Goal: Task Accomplishment & Management: Manage account settings

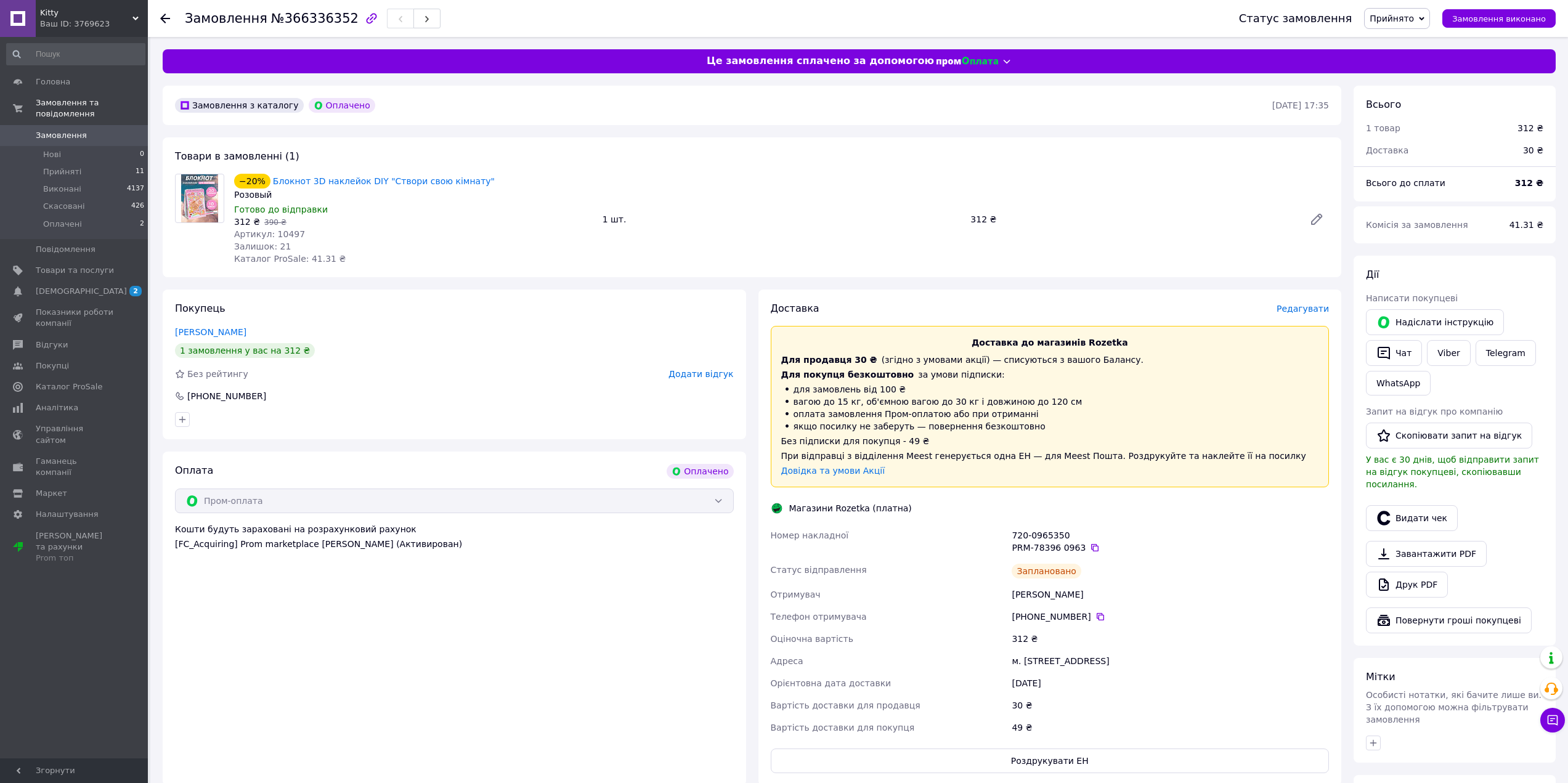
click at [62, 130] on span "Замовлення" at bounding box center [61, 136] width 51 height 11
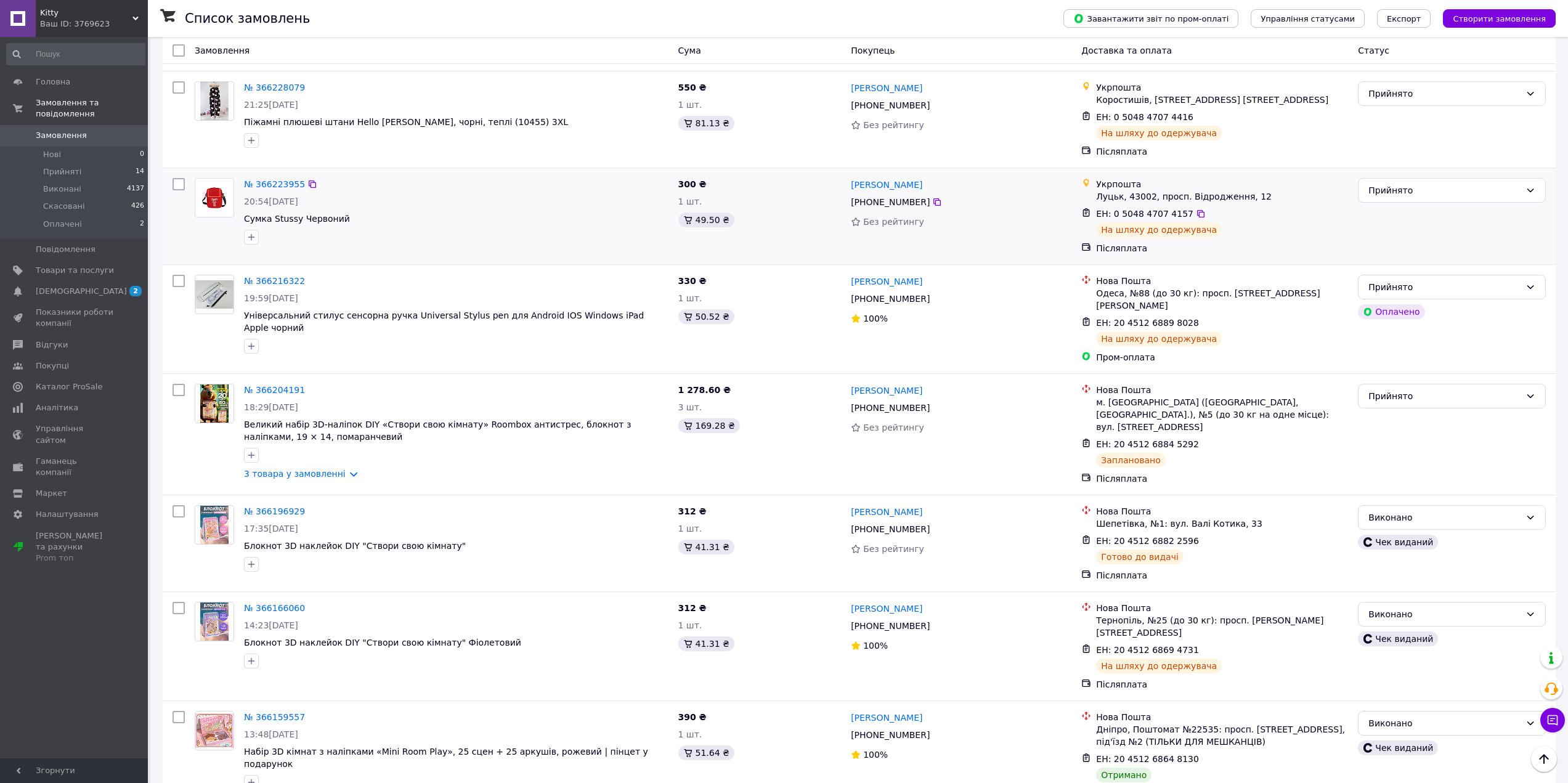
scroll to position [1170, 0]
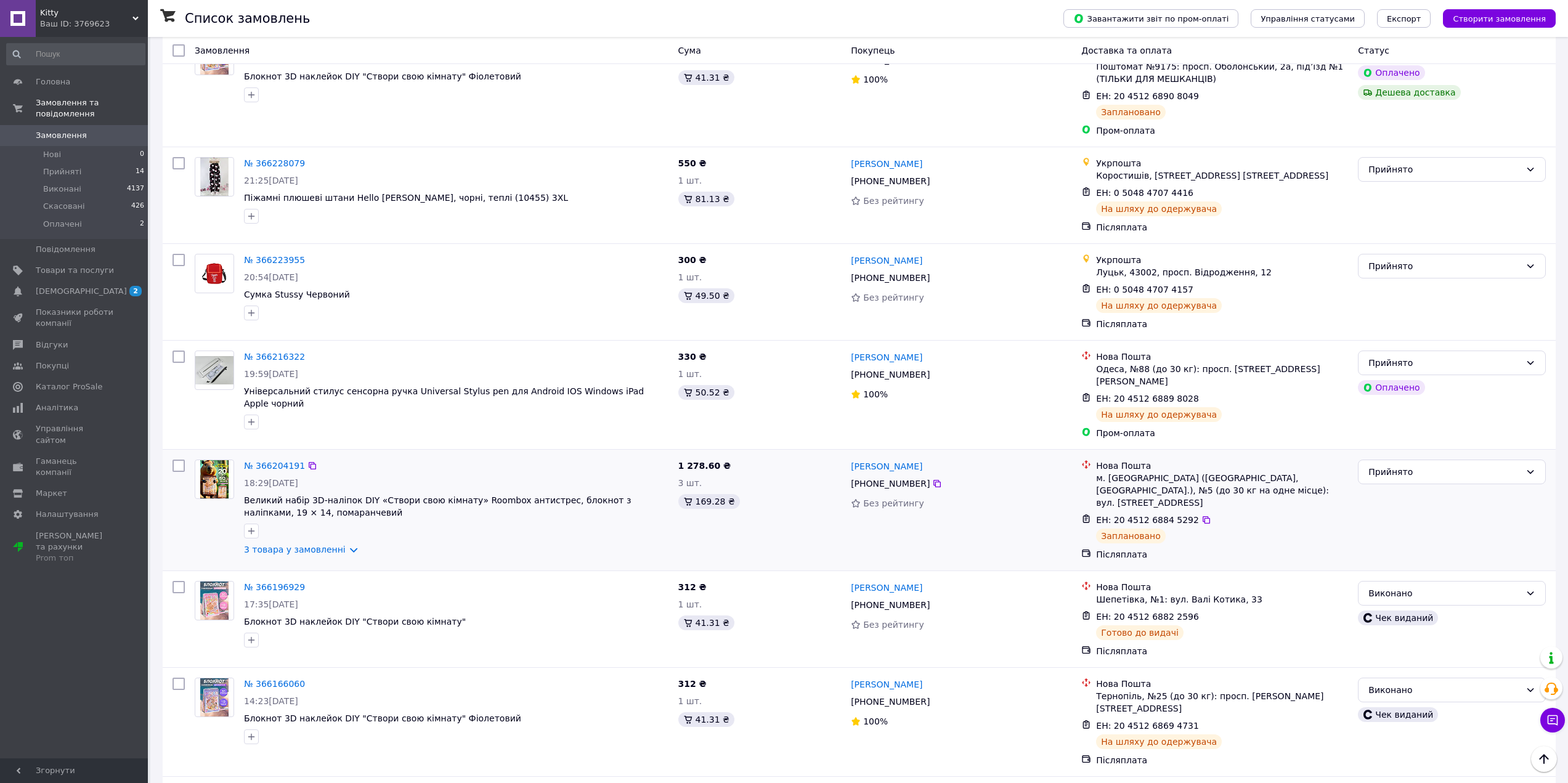
click at [1184, 513] on div "ЕН: 20 4512 6884 5292" at bounding box center [1148, 520] width 106 height 15
click at [1201, 515] on icon at bounding box center [1206, 519] width 10 height 10
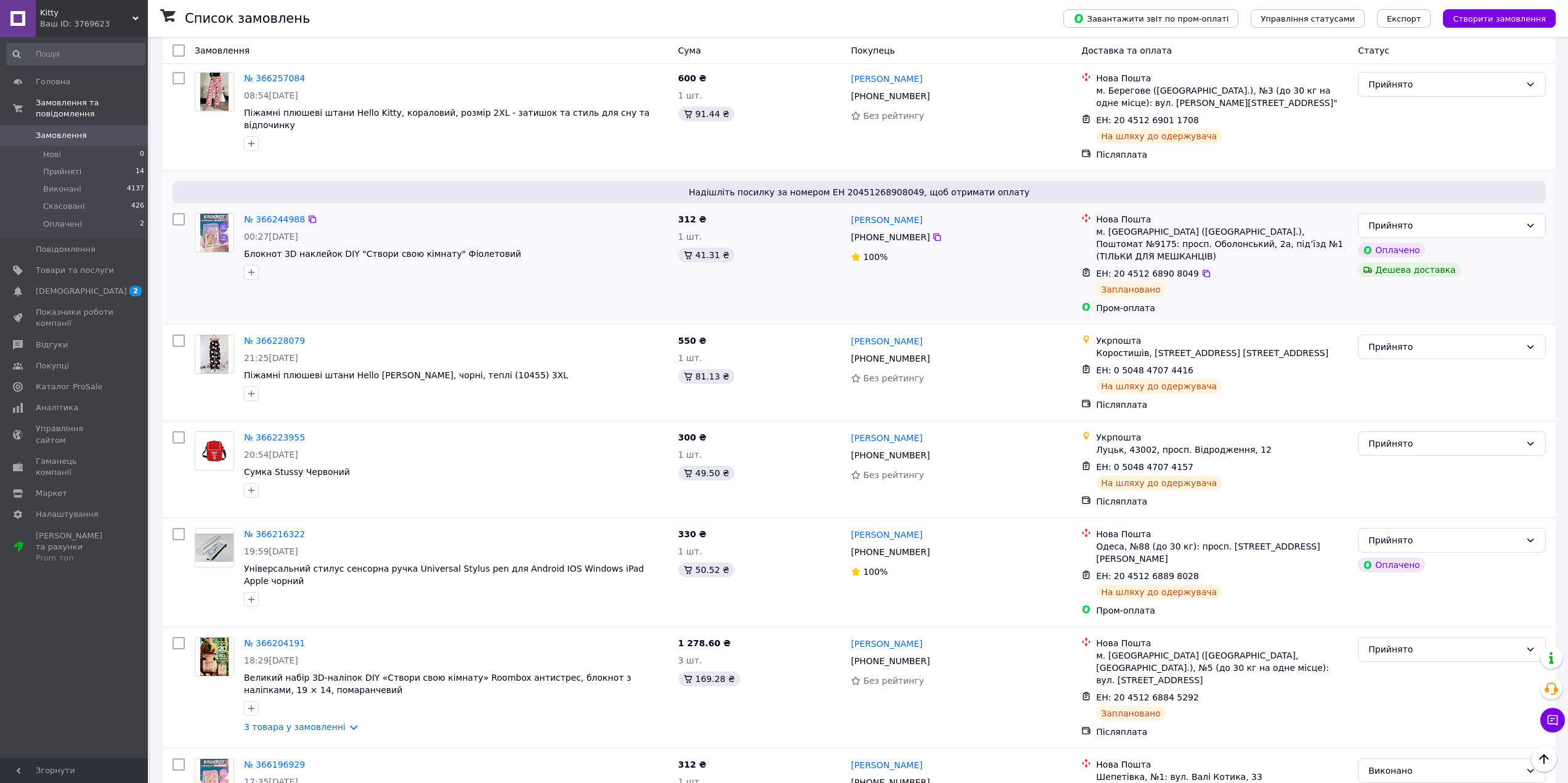
scroll to position [985, 0]
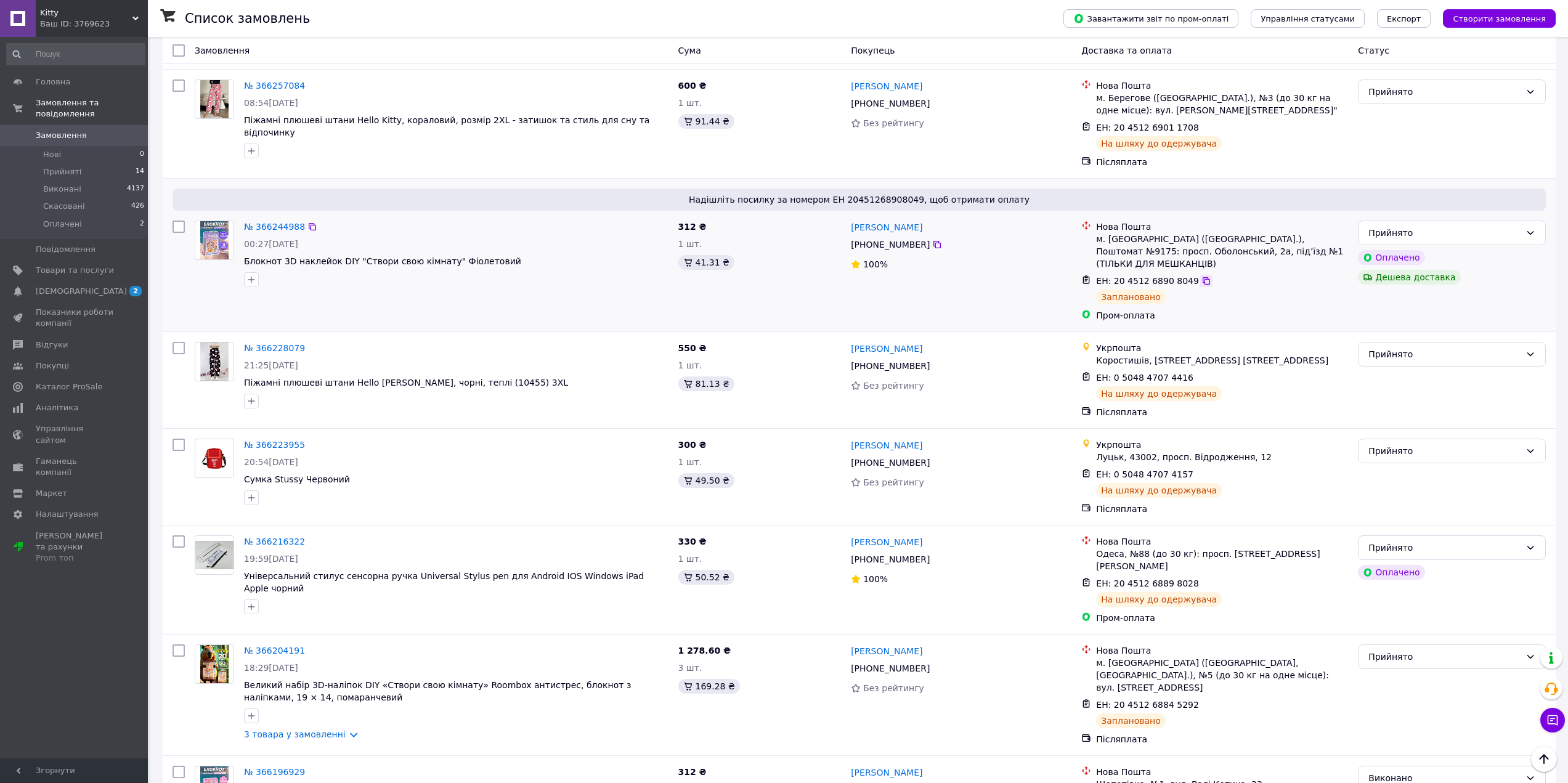
click at [1201, 276] on icon at bounding box center [1206, 280] width 10 height 10
click at [1197, 471] on icon at bounding box center [1201, 474] width 7 height 7
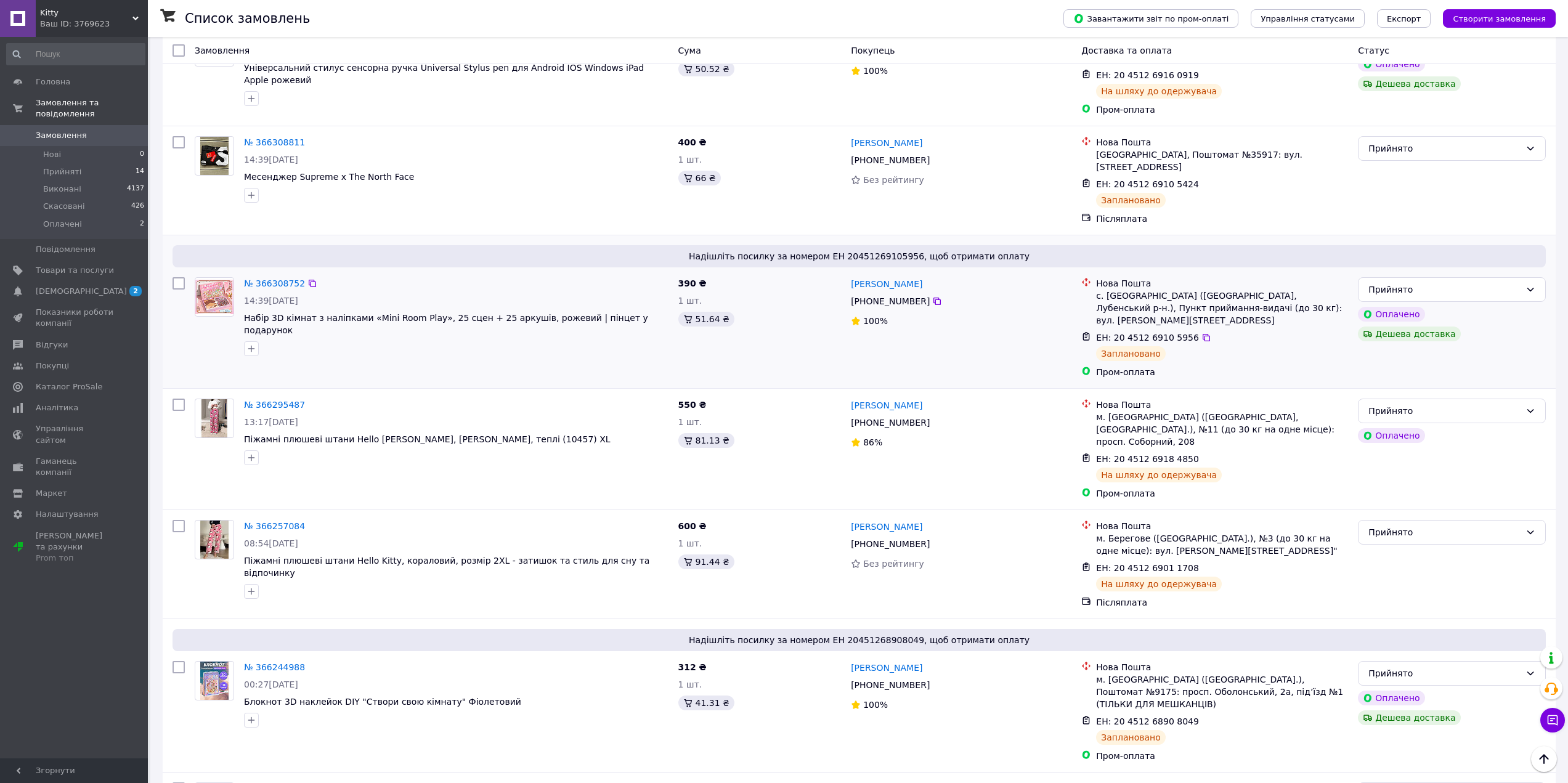
scroll to position [493, 0]
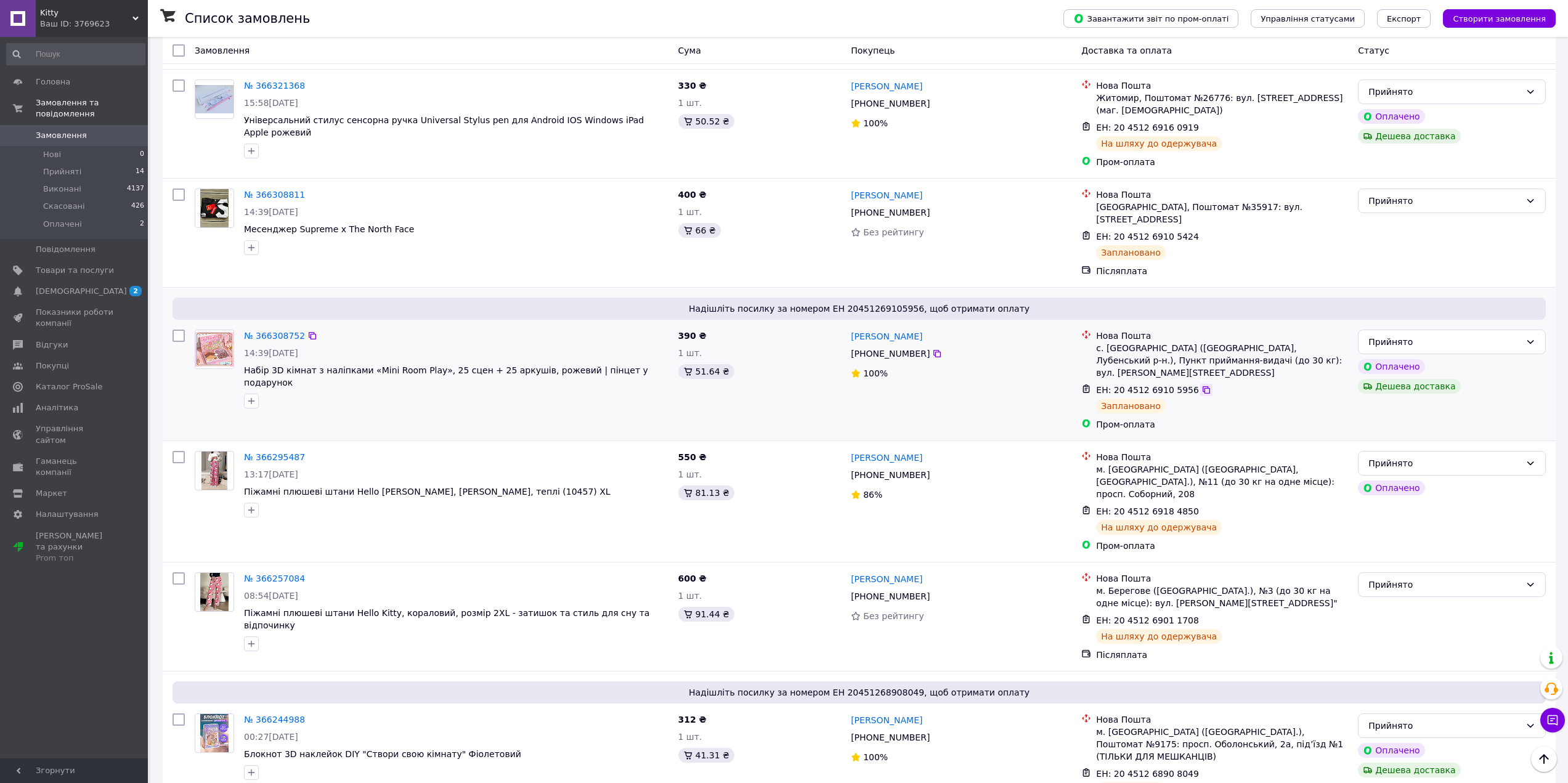
click at [1201, 385] on icon at bounding box center [1206, 390] width 10 height 10
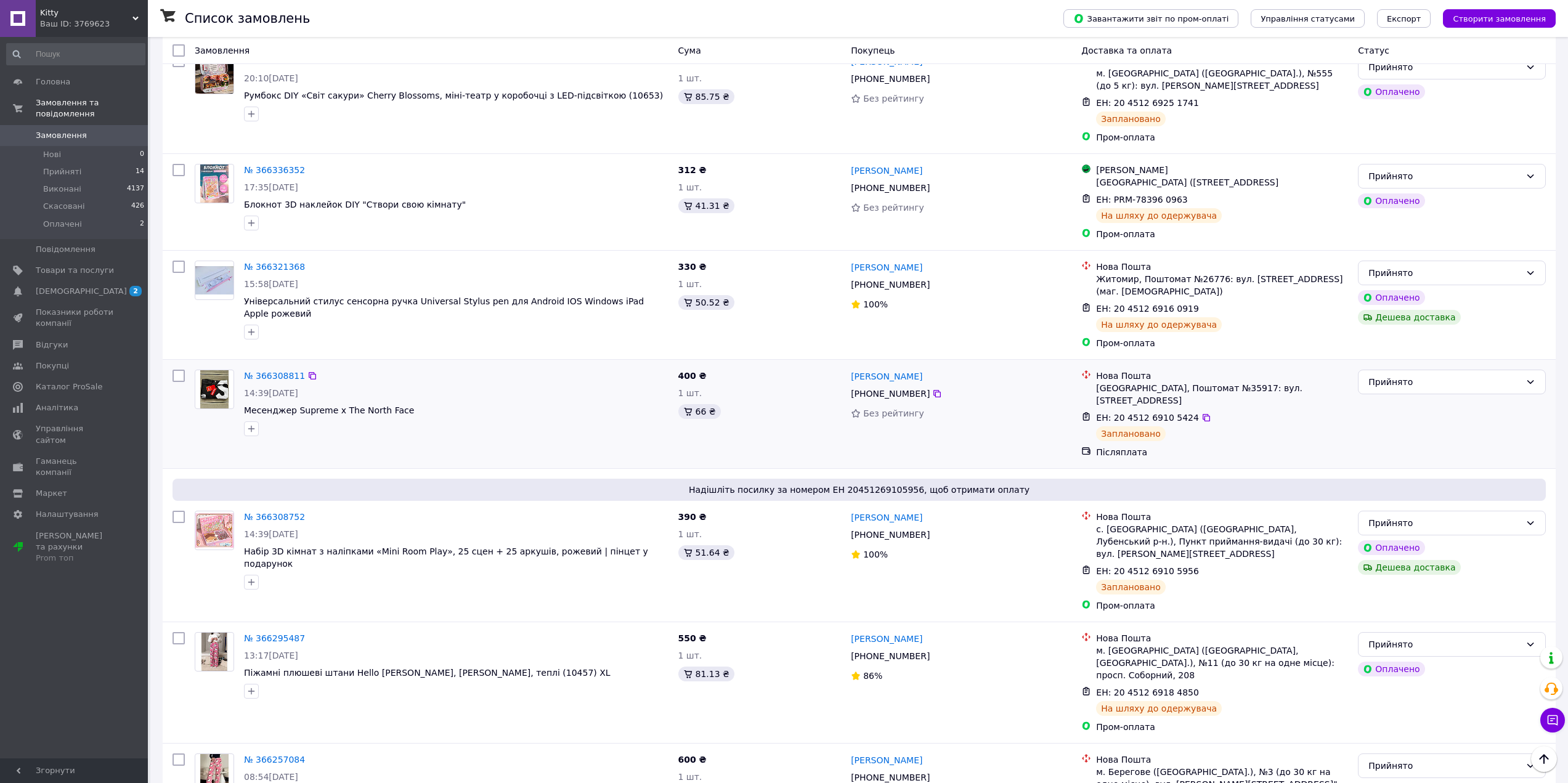
scroll to position [308, 0]
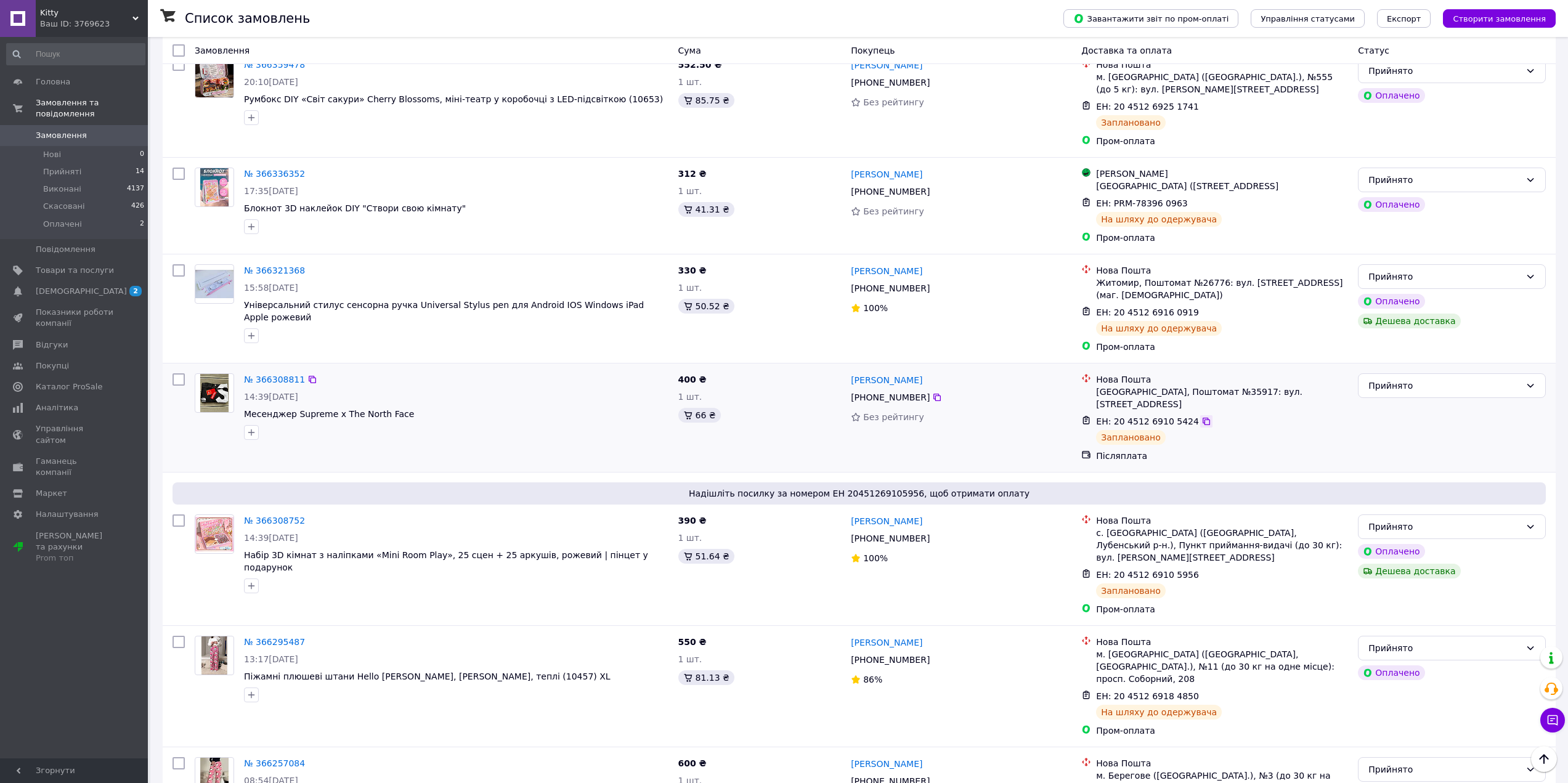
click at [1203, 418] on icon at bounding box center [1206, 421] width 7 height 7
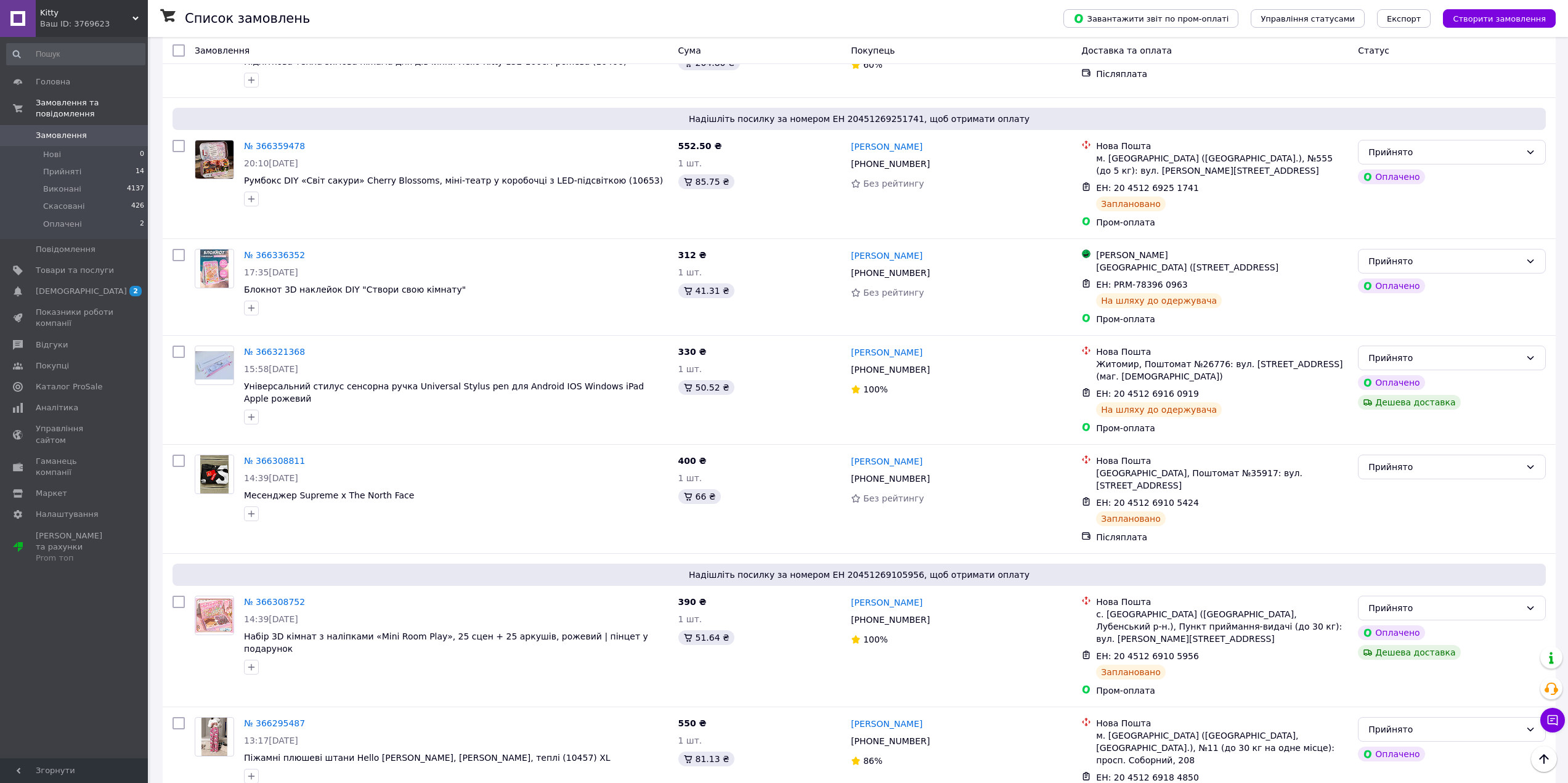
scroll to position [185, 0]
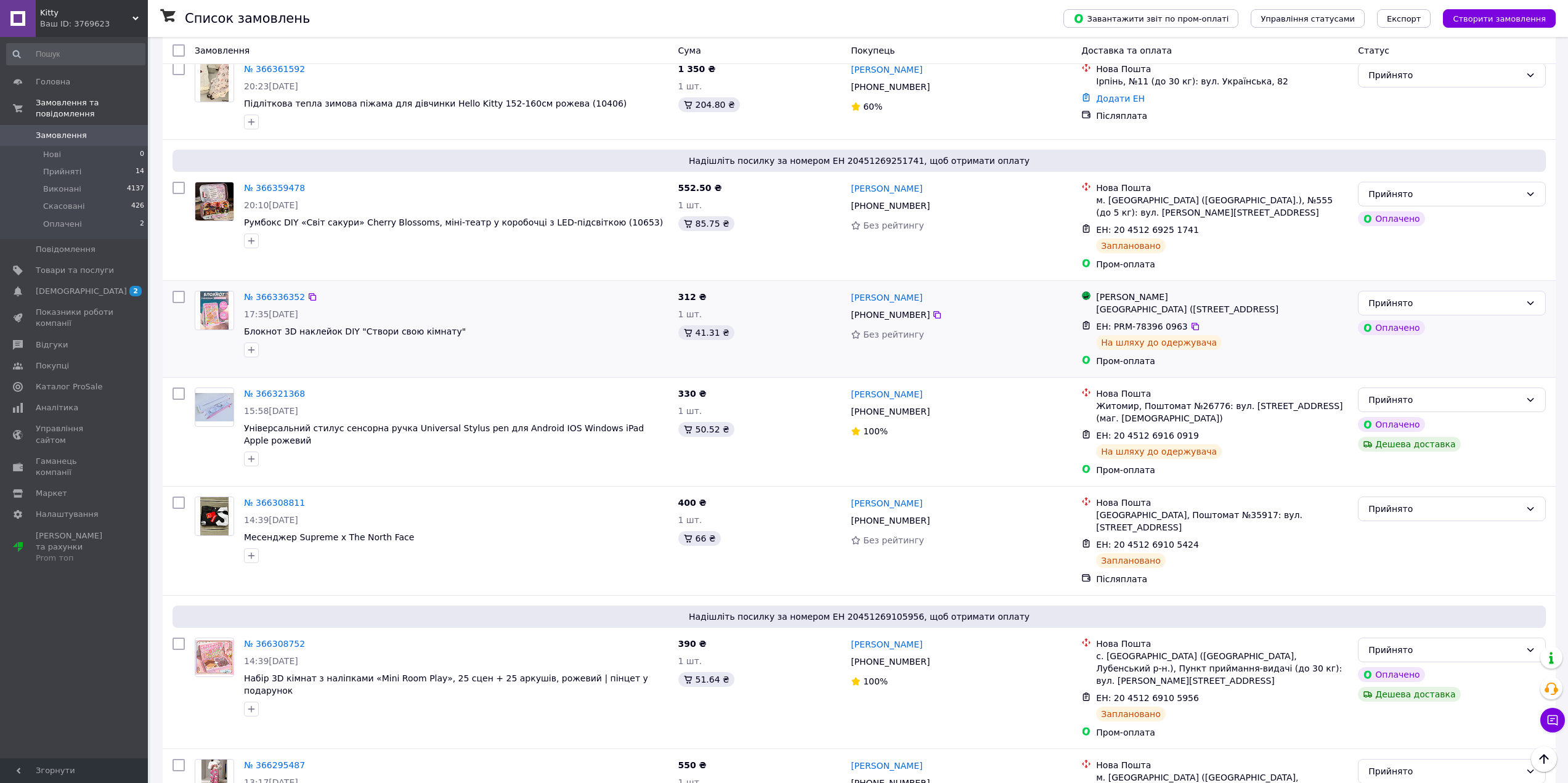
drag, startPoint x: 1185, startPoint y: 299, endPoint x: 1146, endPoint y: 294, distance: 39.3
click at [1191, 322] on icon at bounding box center [1195, 326] width 10 height 10
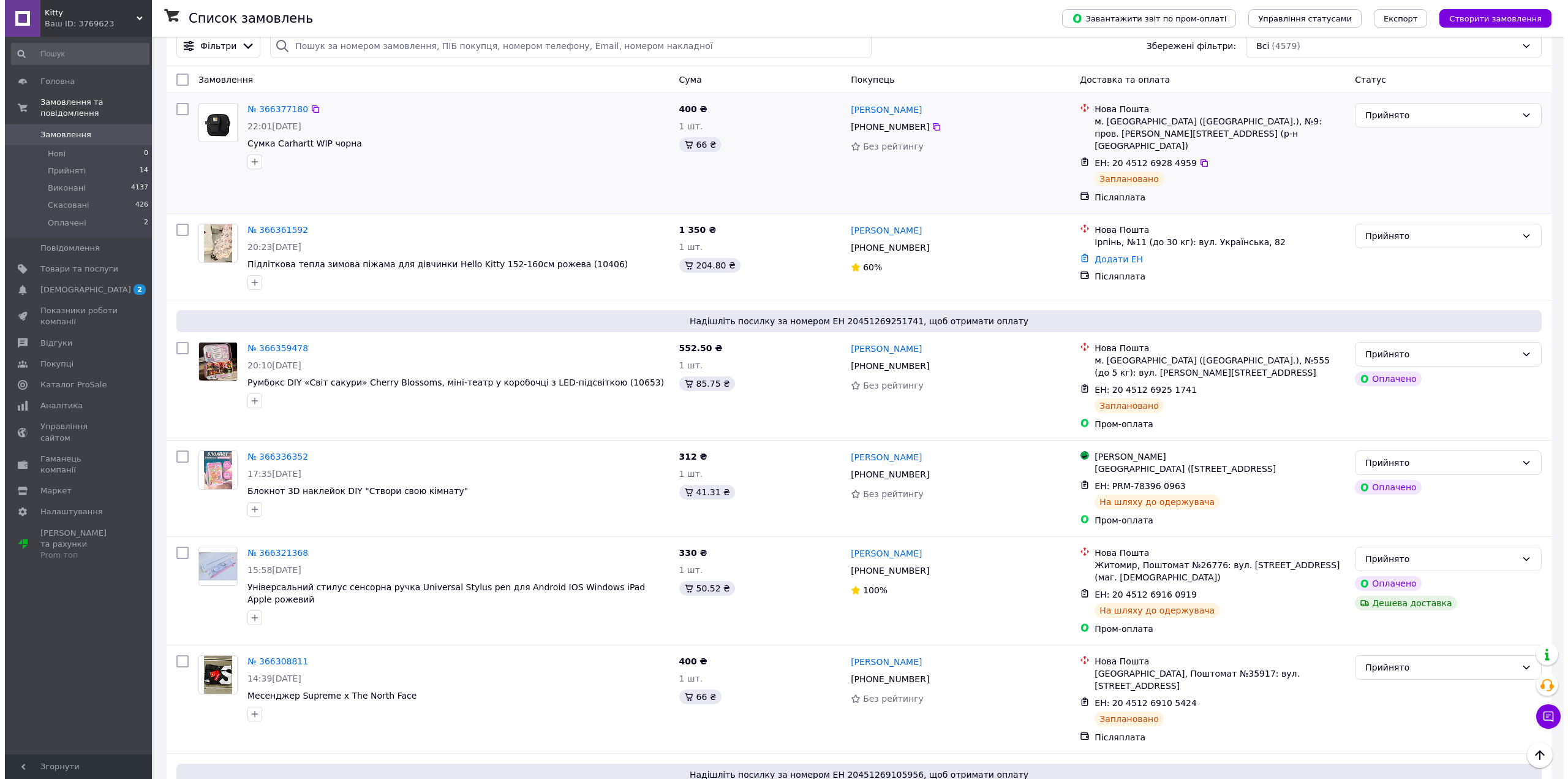
scroll to position [0, 0]
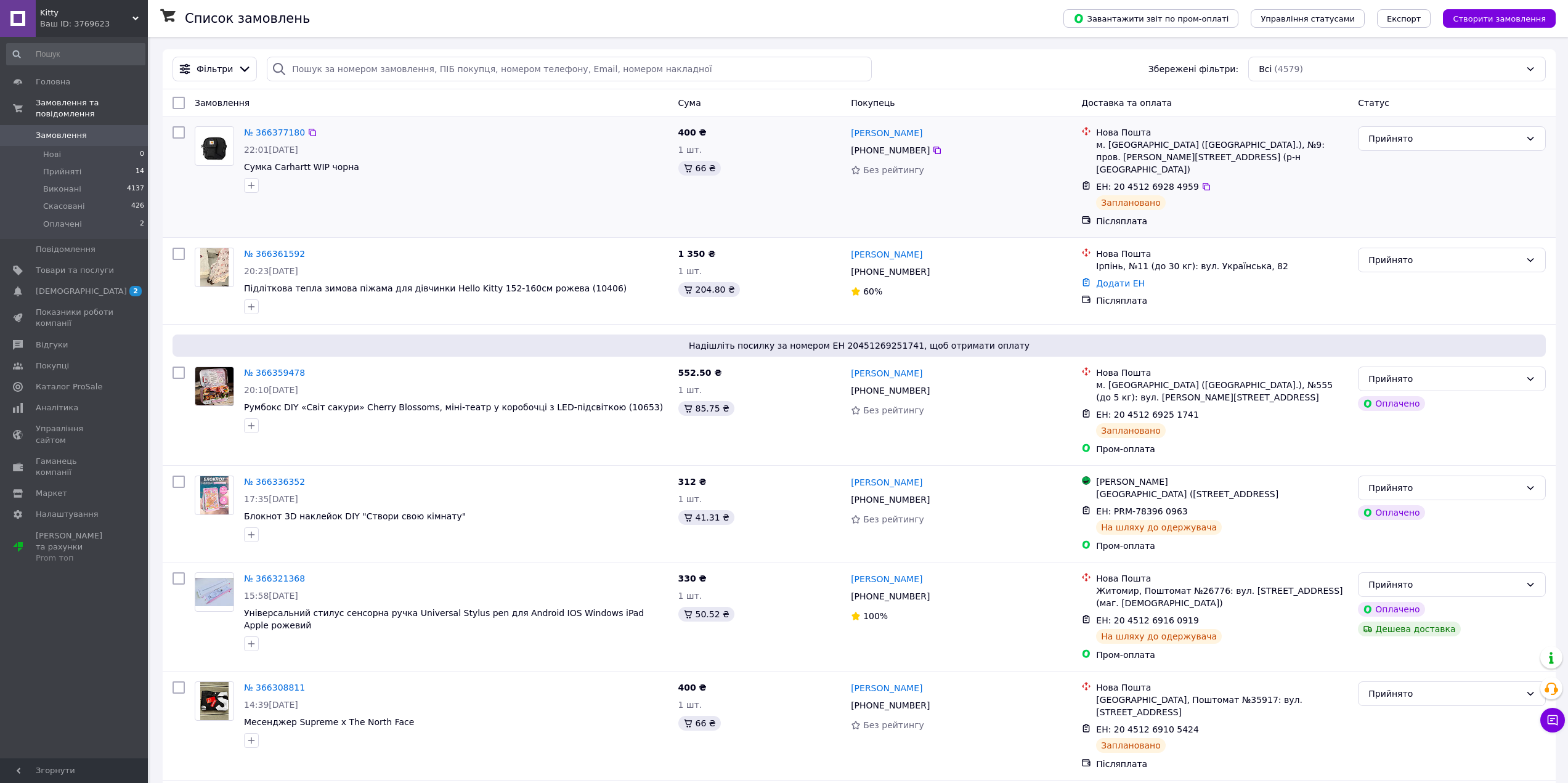
click at [317, 210] on div "№ 366377180 22:01[DATE] Сумка Carhartt WIP чорна" at bounding box center [431, 177] width 483 height 111
click at [357, 63] on input "search" at bounding box center [570, 69] width 605 height 25
paste input "PRM-554740437"
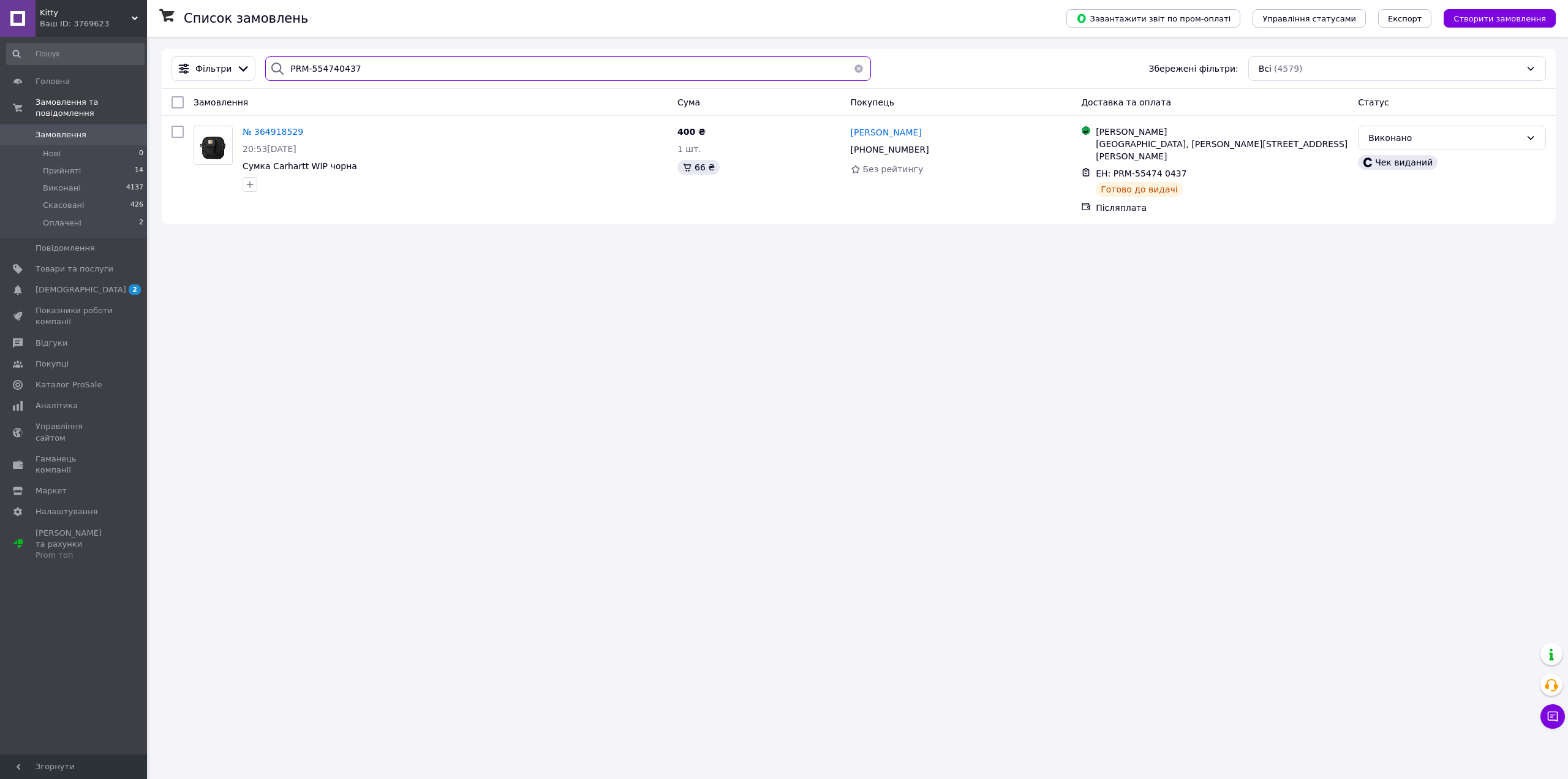
type input "PRM-554740437"
click at [852, 70] on button "button" at bounding box center [858, 68] width 25 height 25
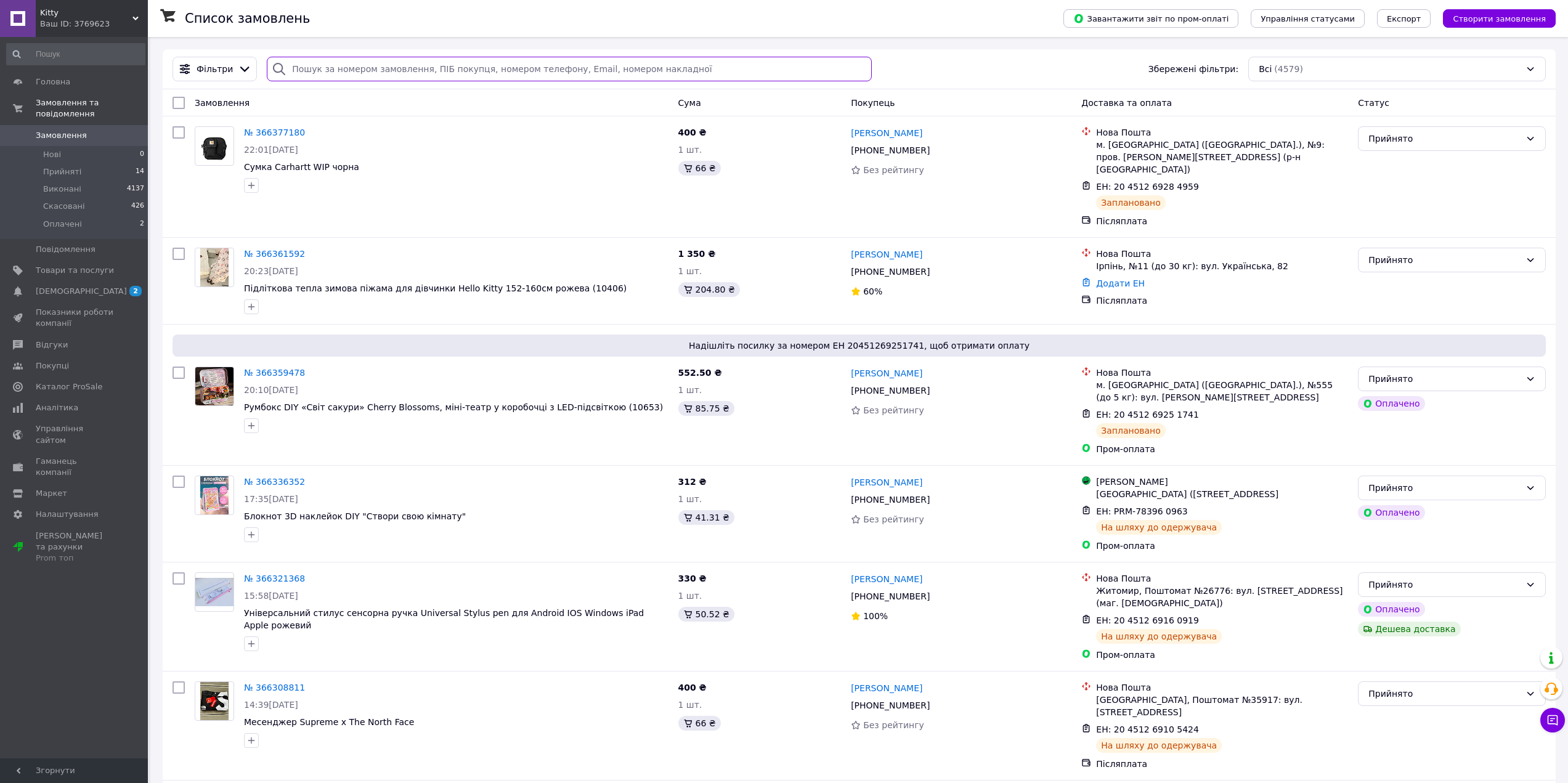
paste input "PRM-146562068"
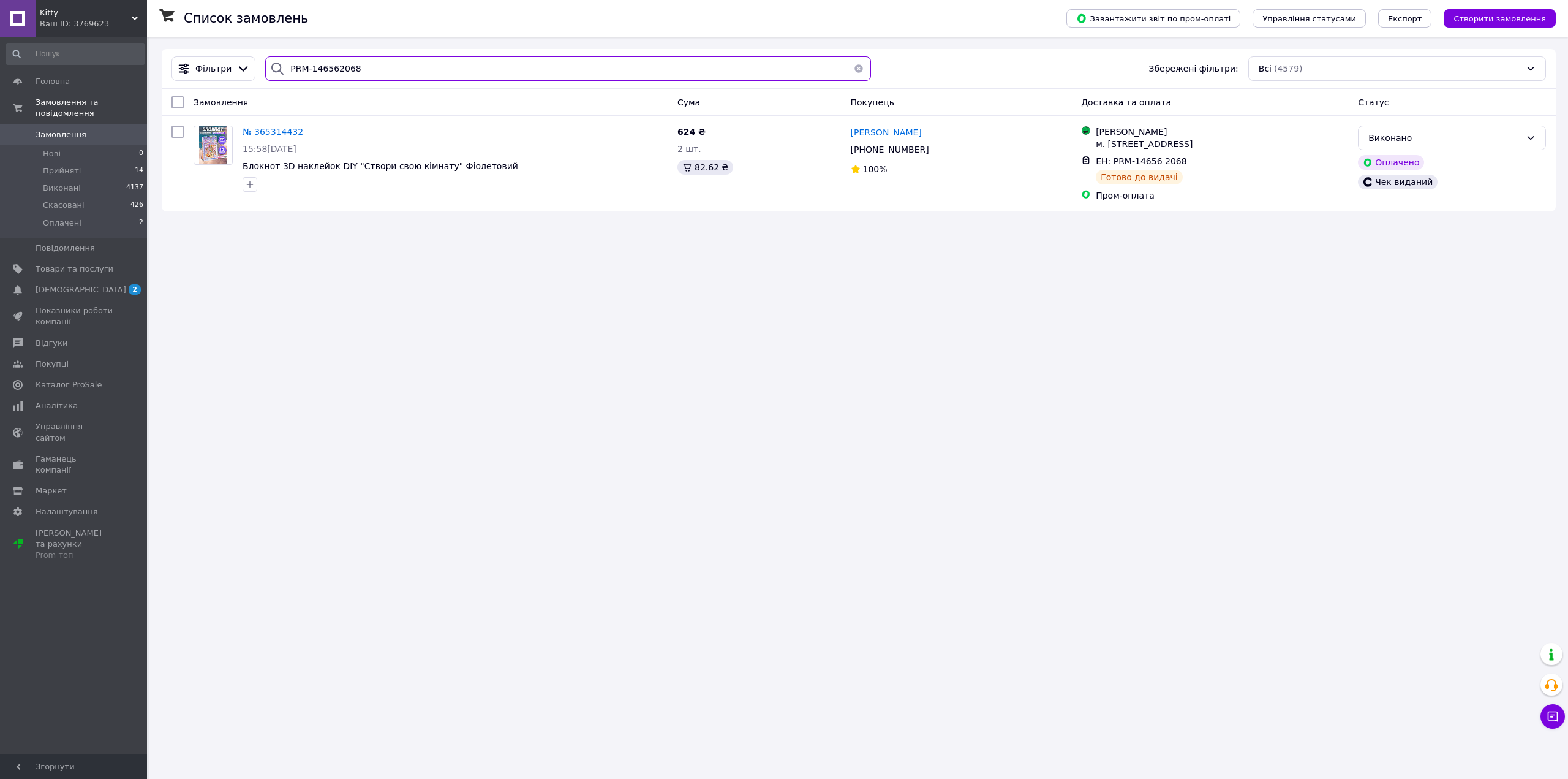
type input "PRM-146562068"
click at [852, 69] on button "button" at bounding box center [858, 68] width 25 height 25
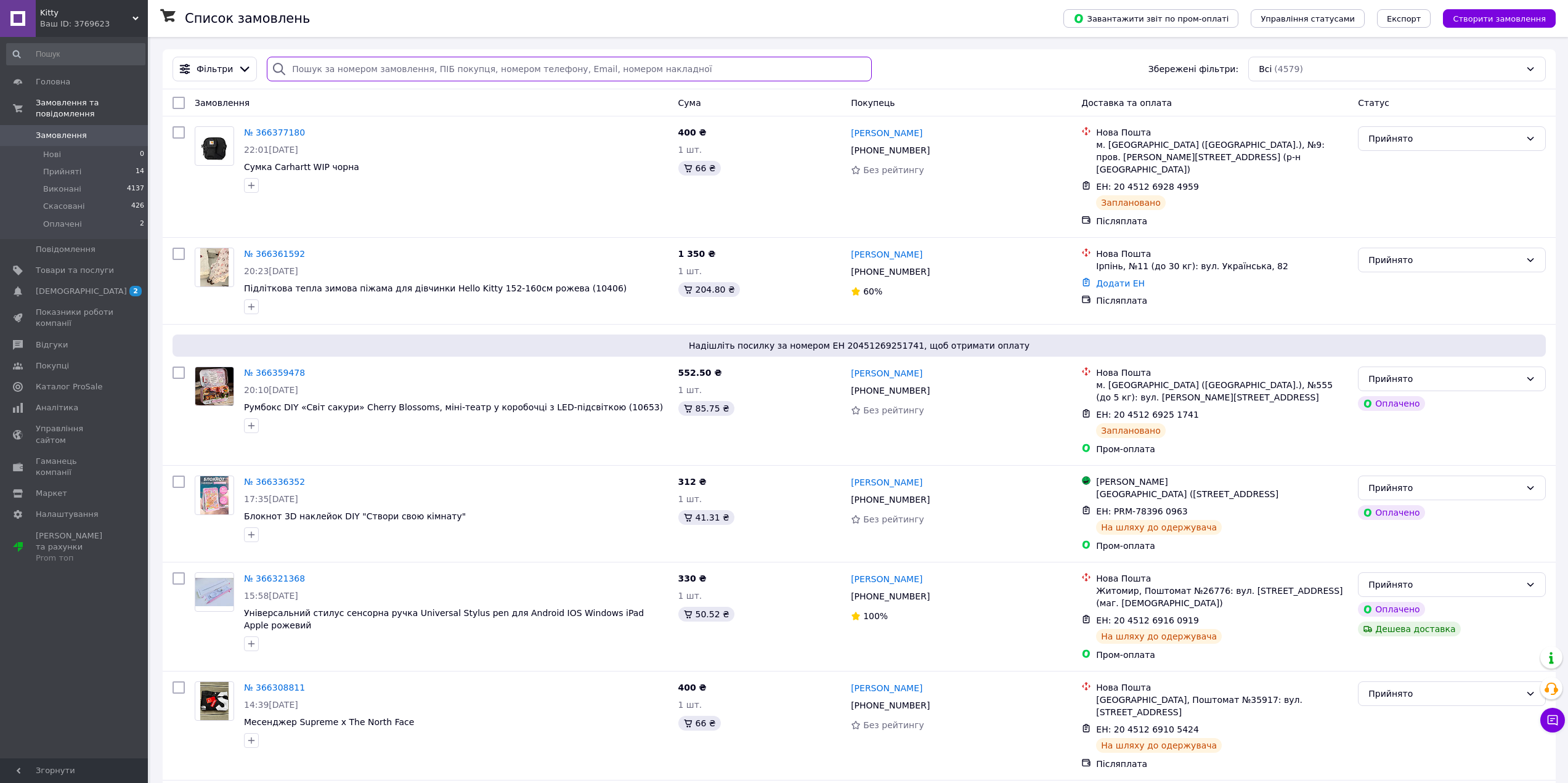
click at [392, 57] on input "search" at bounding box center [570, 69] width 605 height 25
paste input "PRM-405631746"
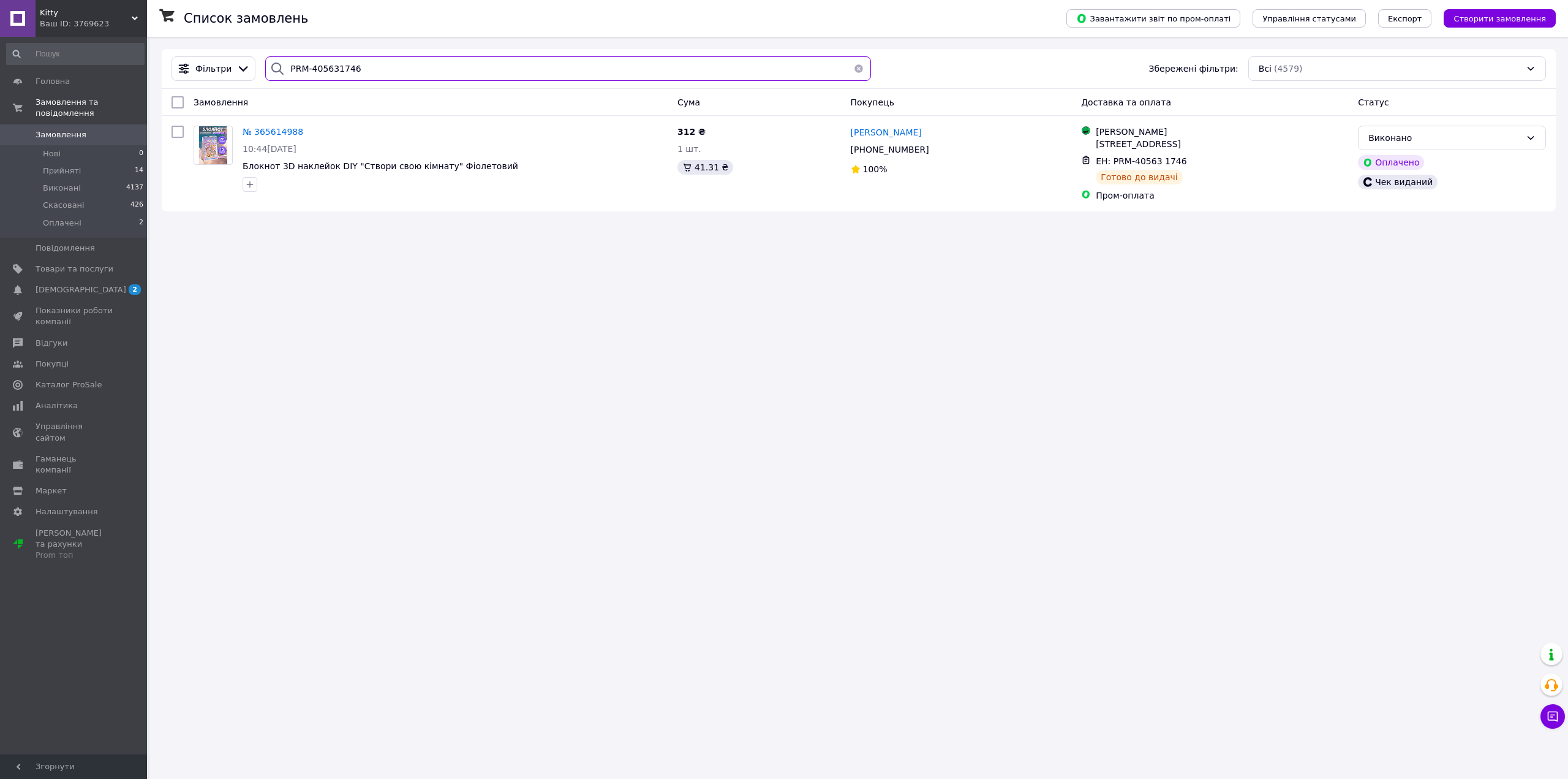
type input "PRM-405631746"
click at [851, 68] on button "button" at bounding box center [858, 68] width 25 height 25
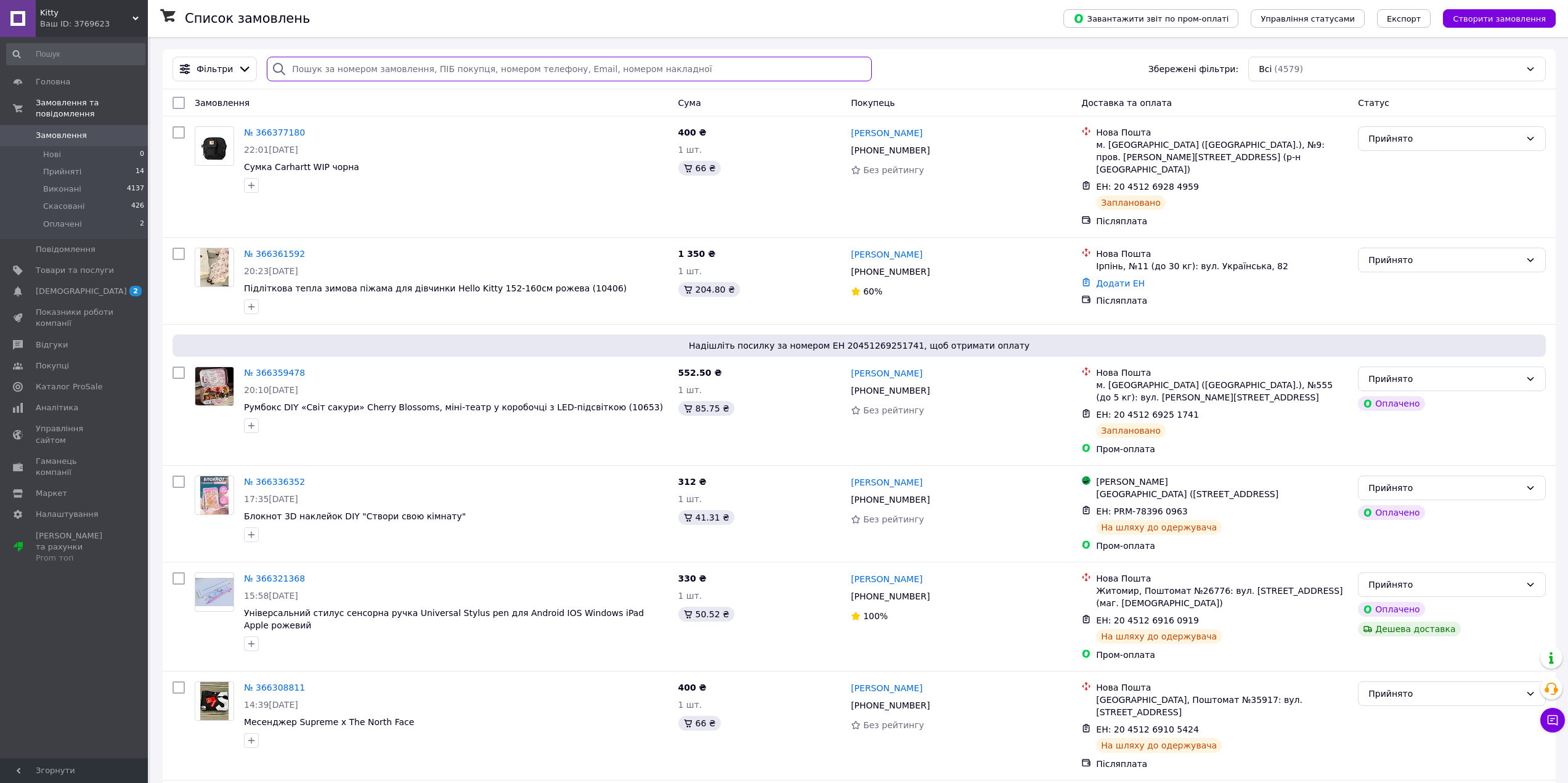
paste input "PRM-153845112"
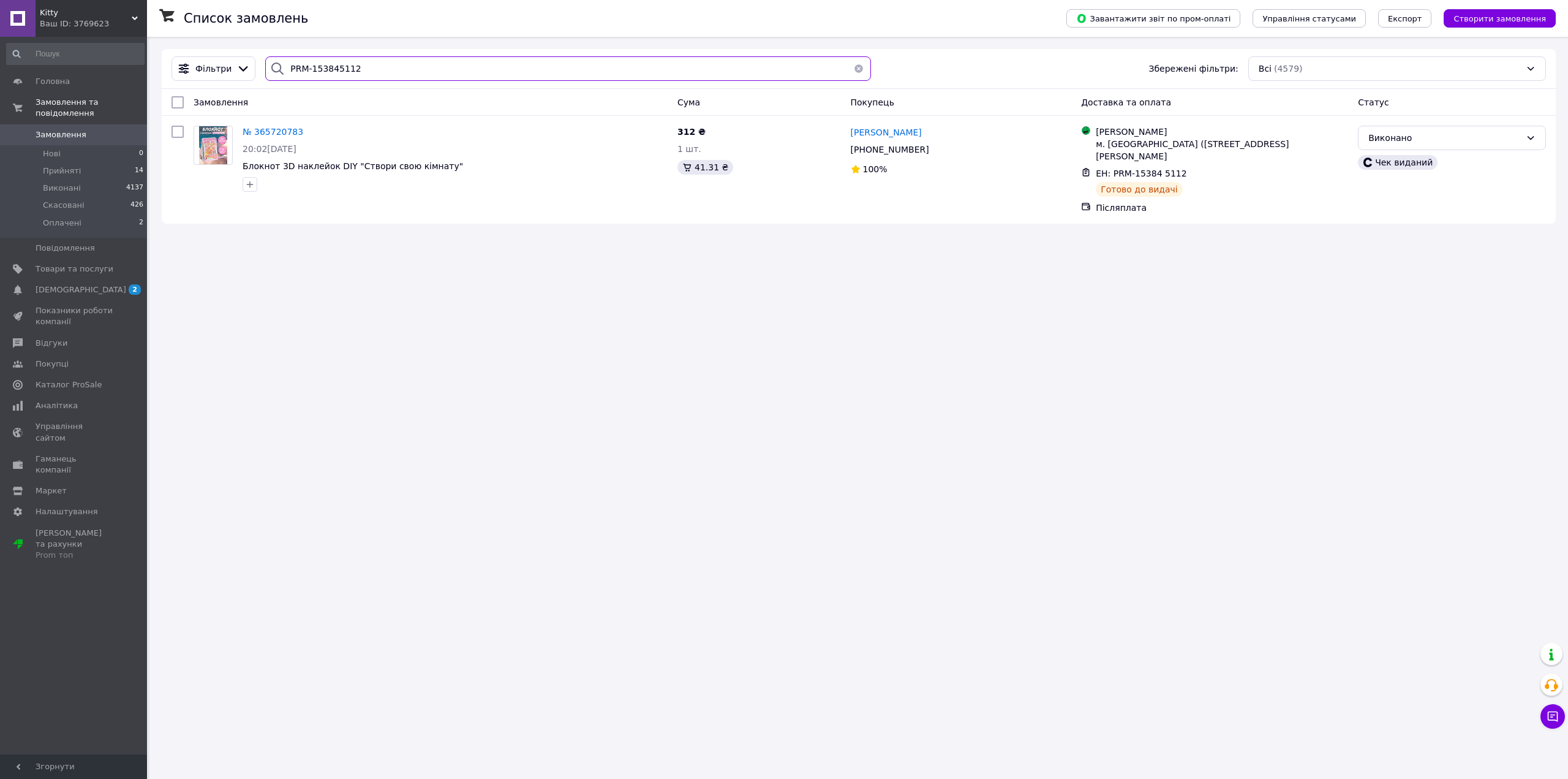
type input "PRM-153845112"
click at [850, 65] on button "button" at bounding box center [858, 68] width 25 height 25
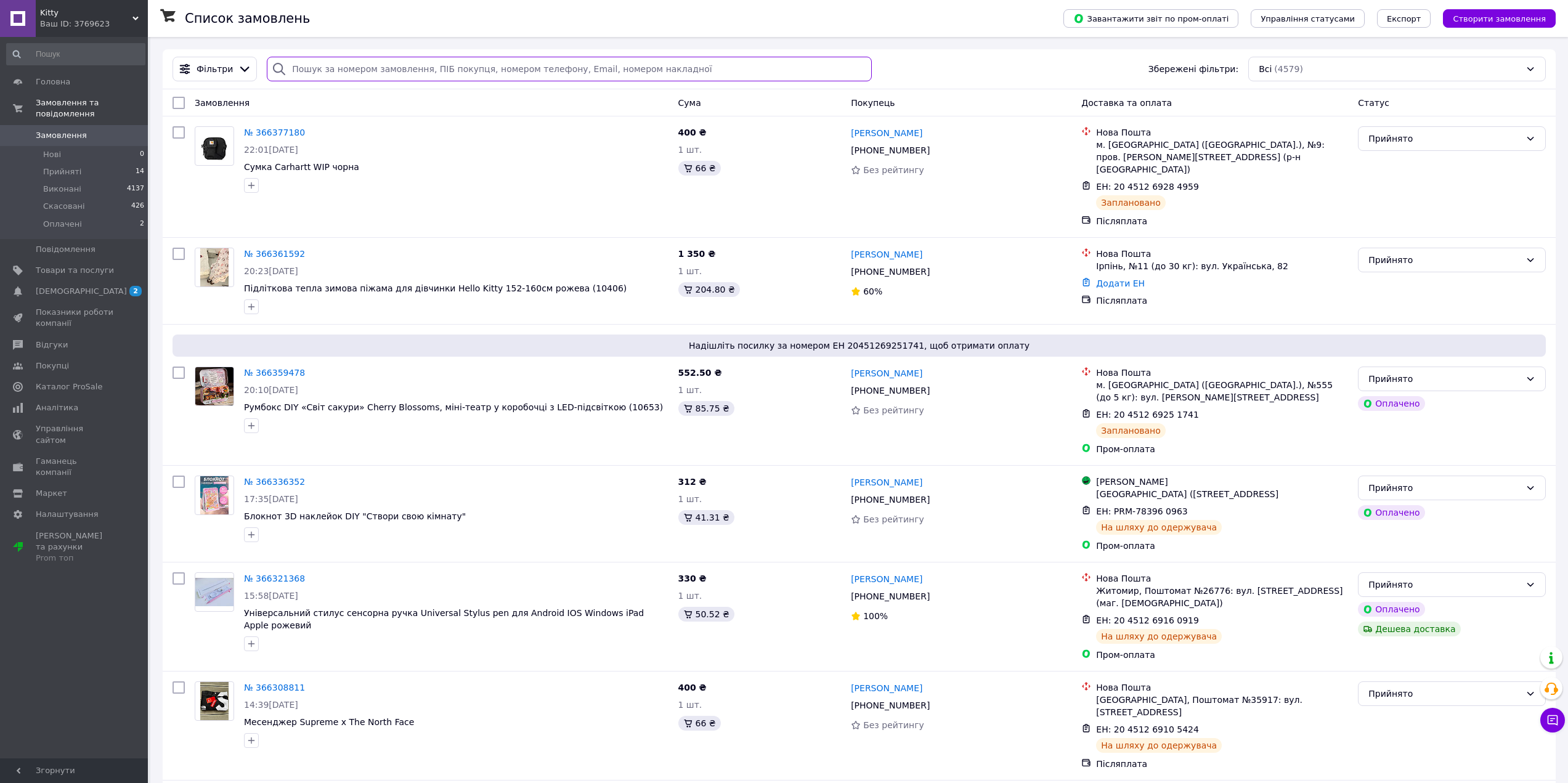
paste input "20451268408146"
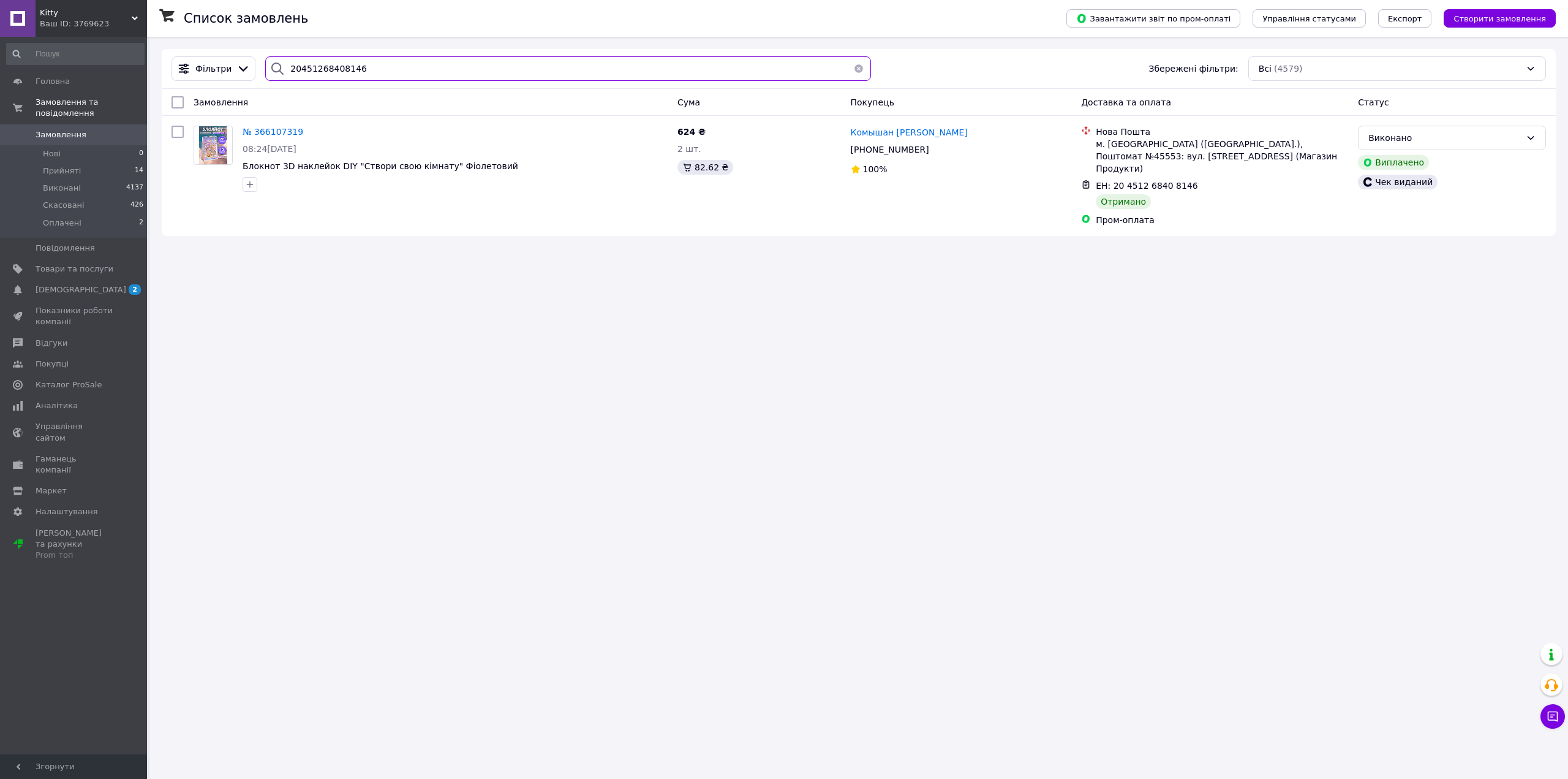
type input "20451268408146"
click at [854, 70] on button "button" at bounding box center [858, 68] width 25 height 25
